Goal: Check status: Check status

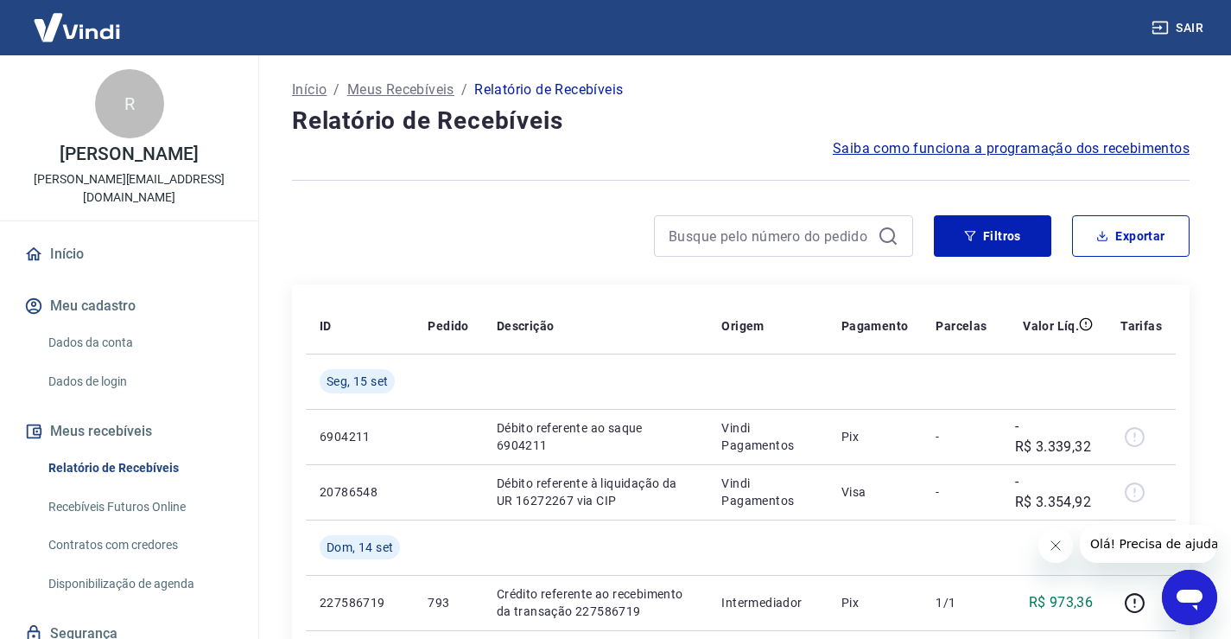
click at [145, 489] on link "Recebíveis Futuros Online" at bounding box center [139, 506] width 196 height 35
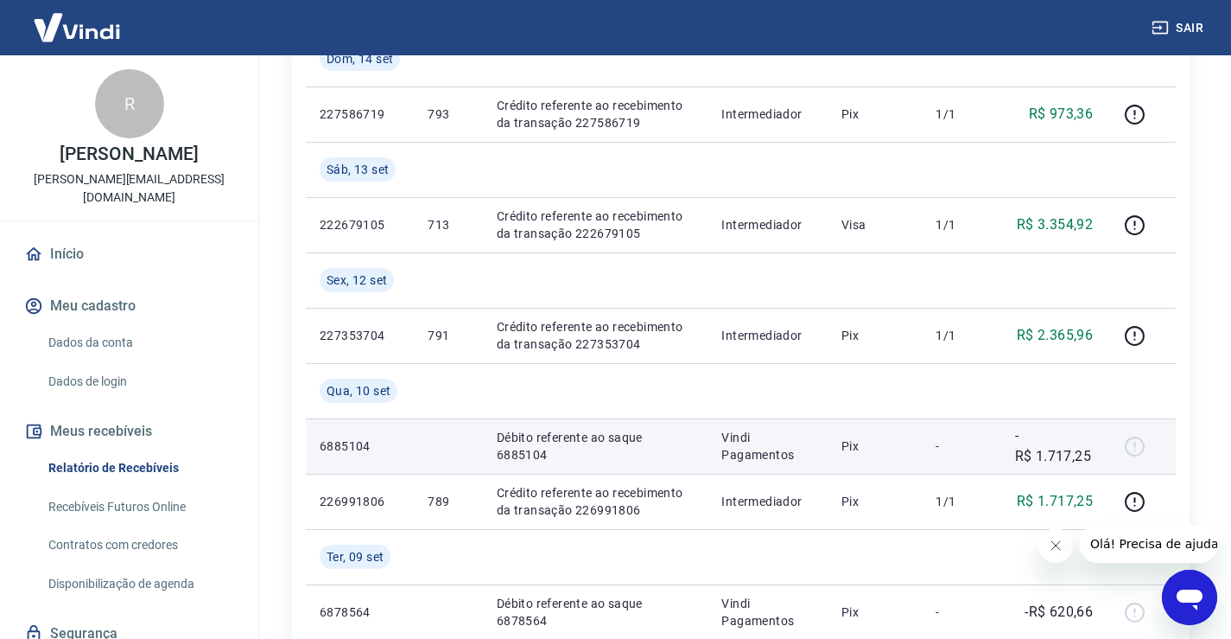
scroll to position [519, 0]
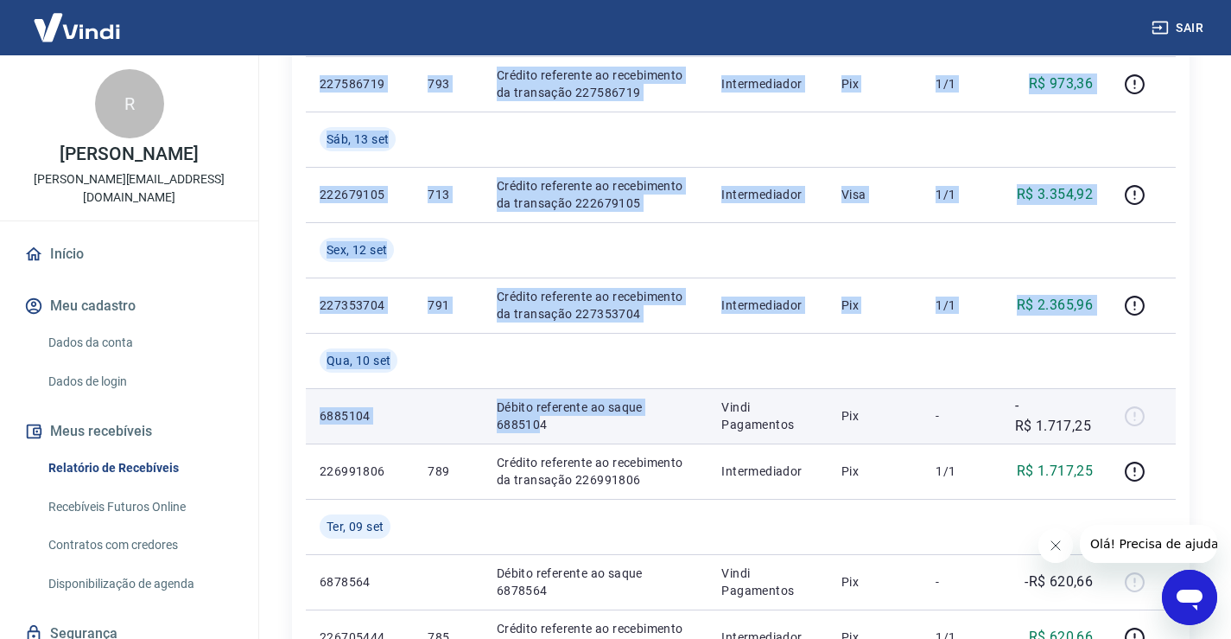
drag, startPoint x: 1166, startPoint y: 475, endPoint x: 705, endPoint y: 423, distance: 463.6
click at [688, 423] on div "ID Pedido Descrição Origem Pagamento Parcelas Valor Líq. Tarifas [DATE] 6904211…" at bounding box center [741, 582] width 898 height 1632
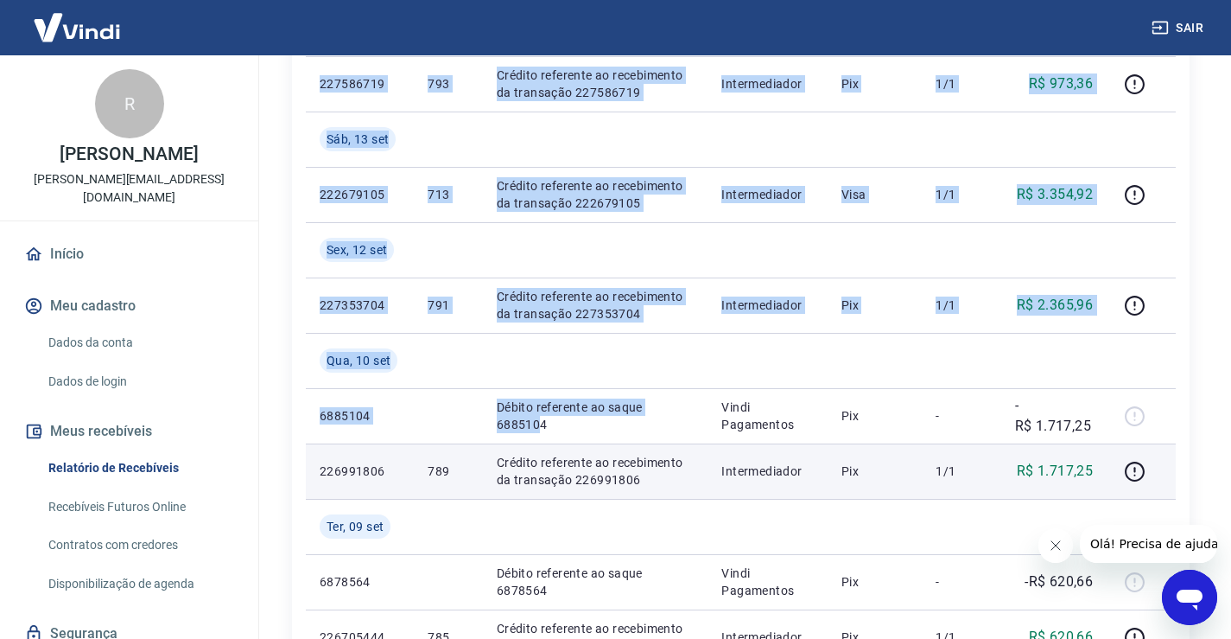
click at [1028, 451] on td "R$ 1.717,25" at bounding box center [1055, 470] width 106 height 55
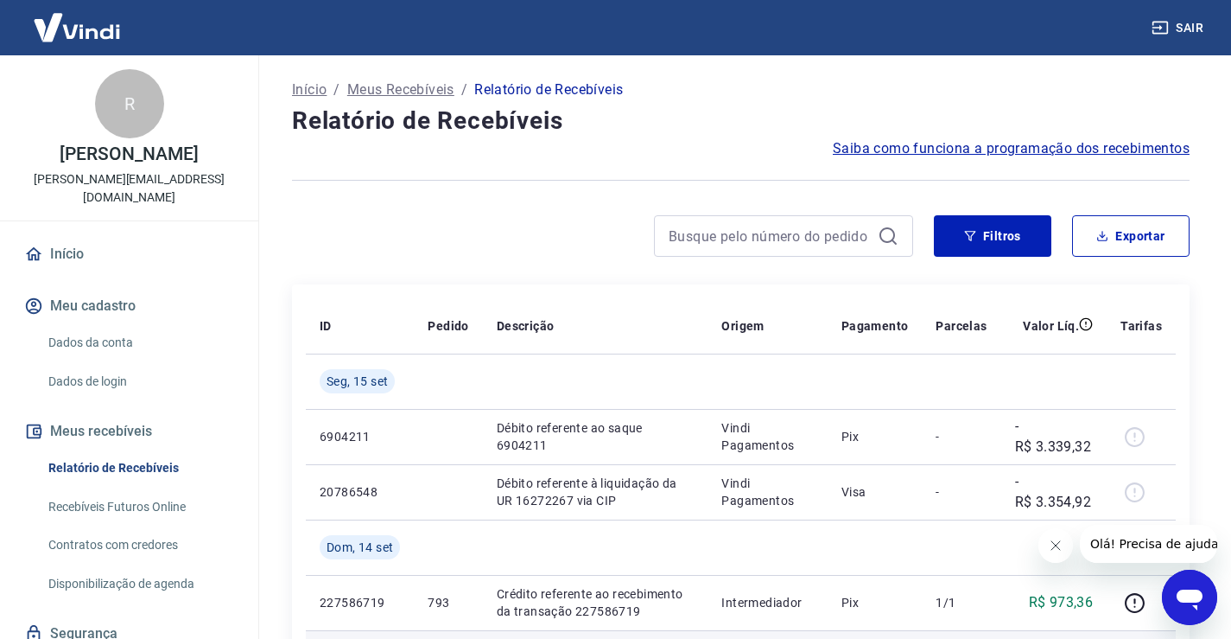
scroll to position [346, 0]
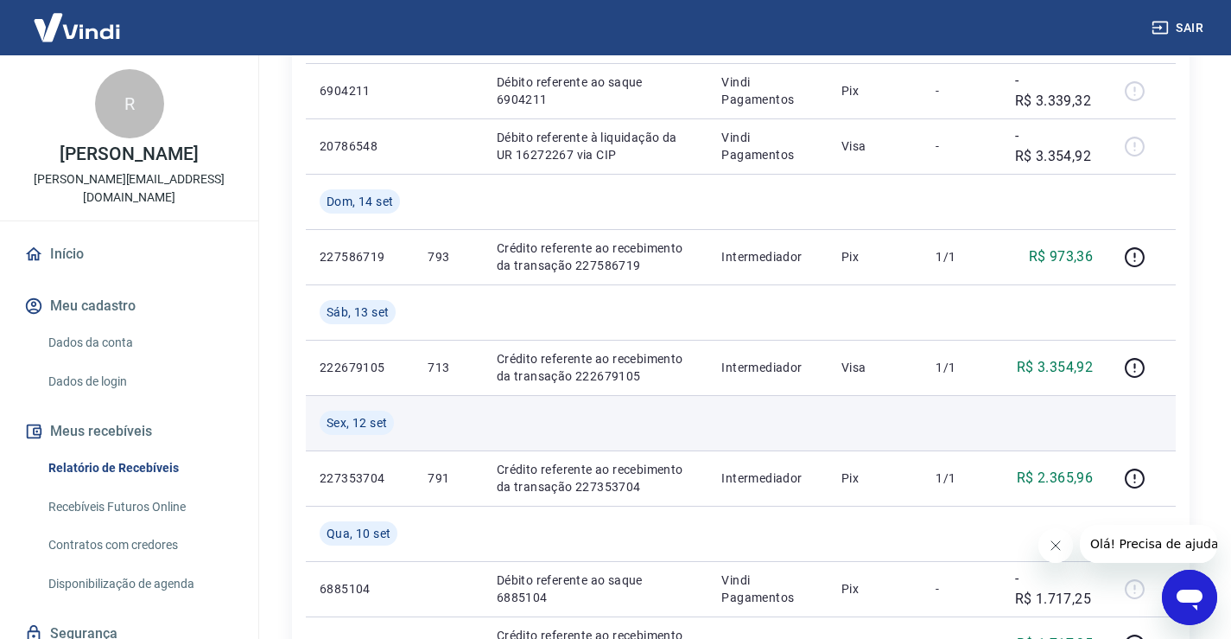
click at [557, 446] on td at bounding box center [596, 422] width 226 height 55
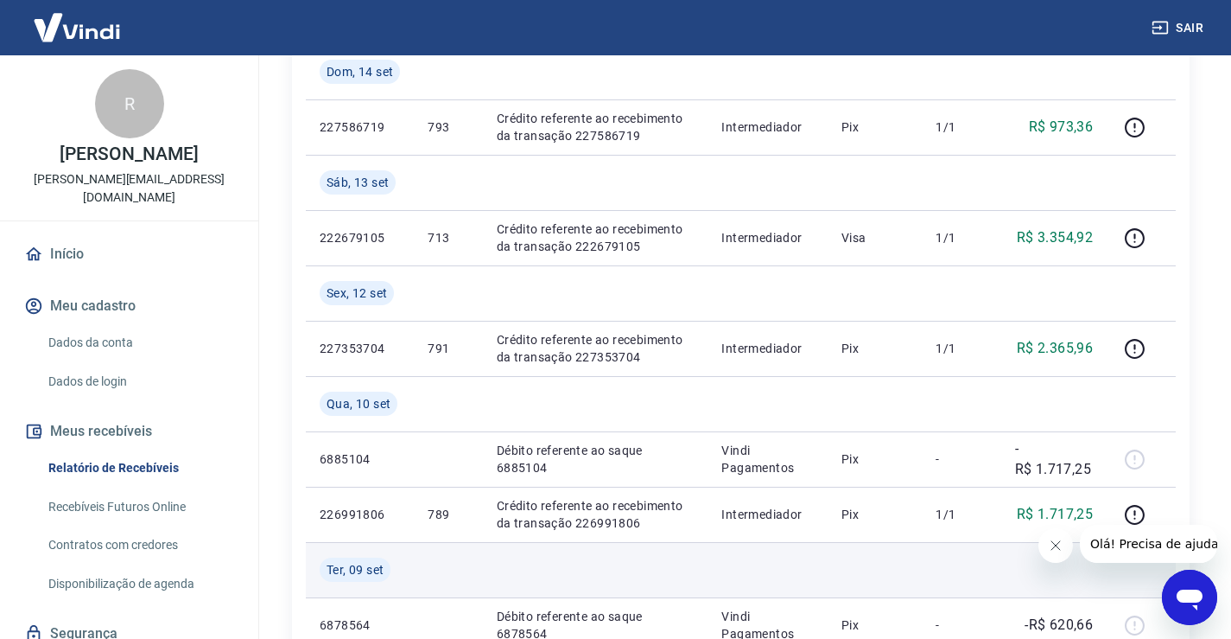
scroll to position [432, 0]
